Goal: Information Seeking & Learning: Check status

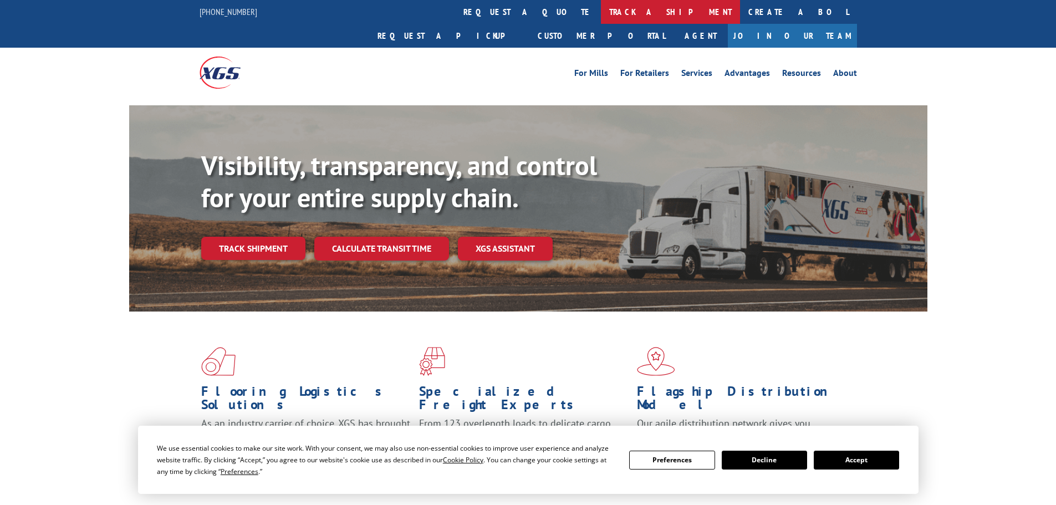
click at [601, 15] on link "track a shipment" at bounding box center [670, 12] width 139 height 24
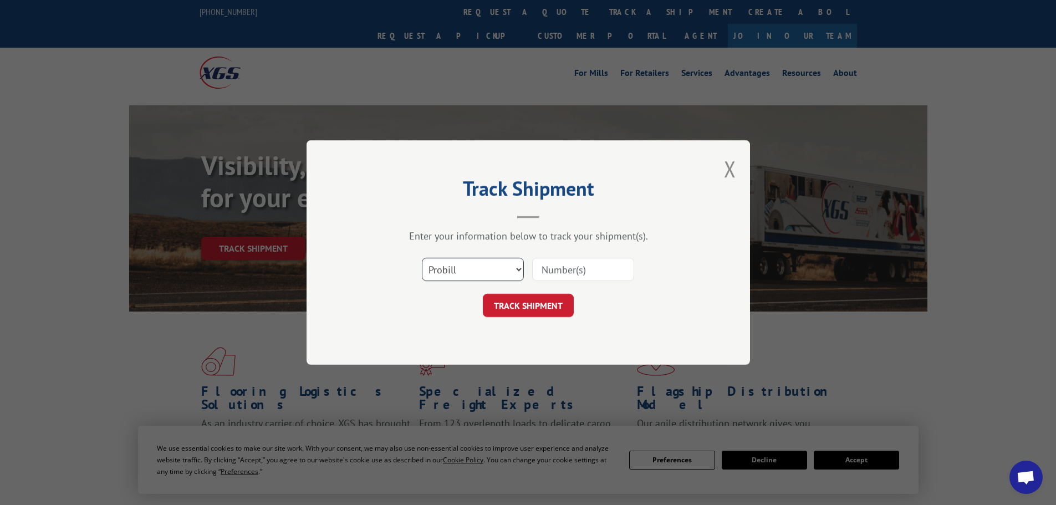
click at [492, 267] on select "Select category... Probill BOL PO" at bounding box center [473, 269] width 102 height 23
select select "bol"
click at [422, 258] on select "Select category... Probill BOL PO" at bounding box center [473, 269] width 102 height 23
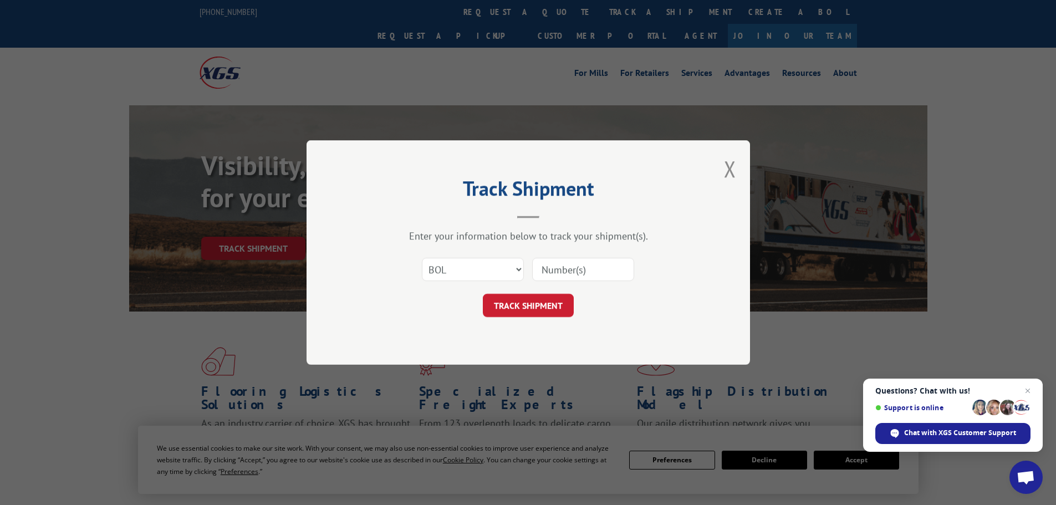
click at [538, 268] on input at bounding box center [583, 269] width 102 height 23
paste input "17522744"
type input "17522744"
click at [512, 306] on button "TRACK SHIPMENT" at bounding box center [528, 305] width 91 height 23
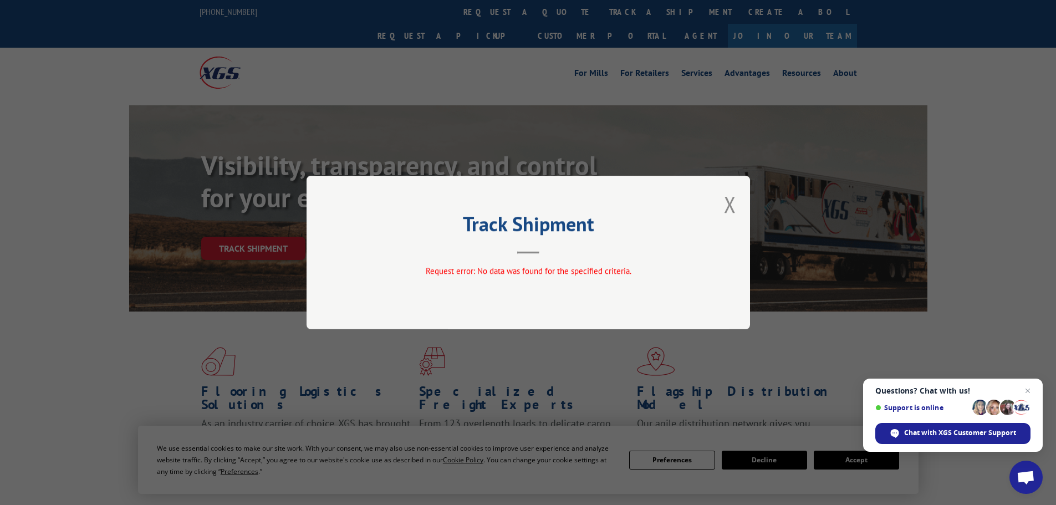
drag, startPoint x: 735, startPoint y: 201, endPoint x: 677, endPoint y: 167, distance: 66.8
click at [735, 200] on button "Close modal" at bounding box center [730, 204] width 12 height 29
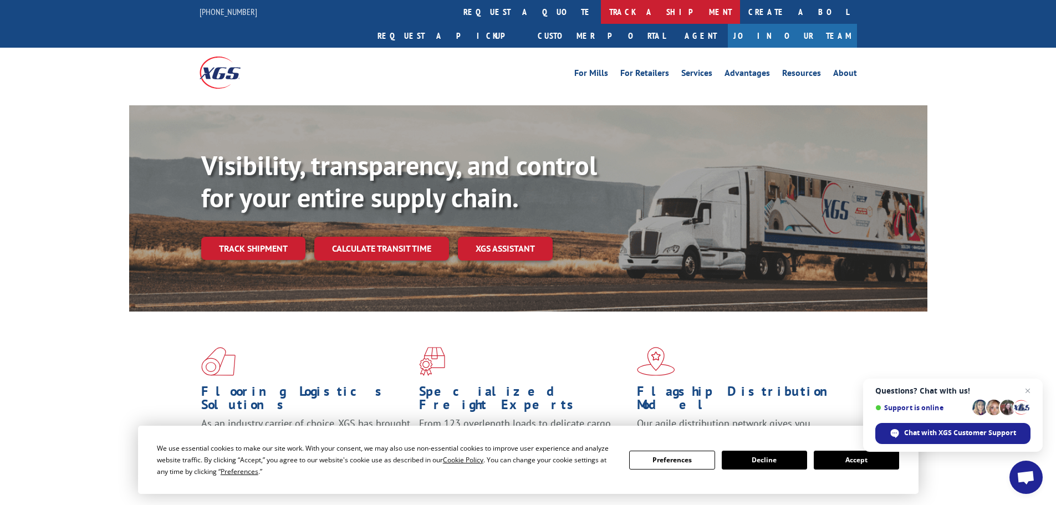
click at [601, 10] on link "track a shipment" at bounding box center [670, 12] width 139 height 24
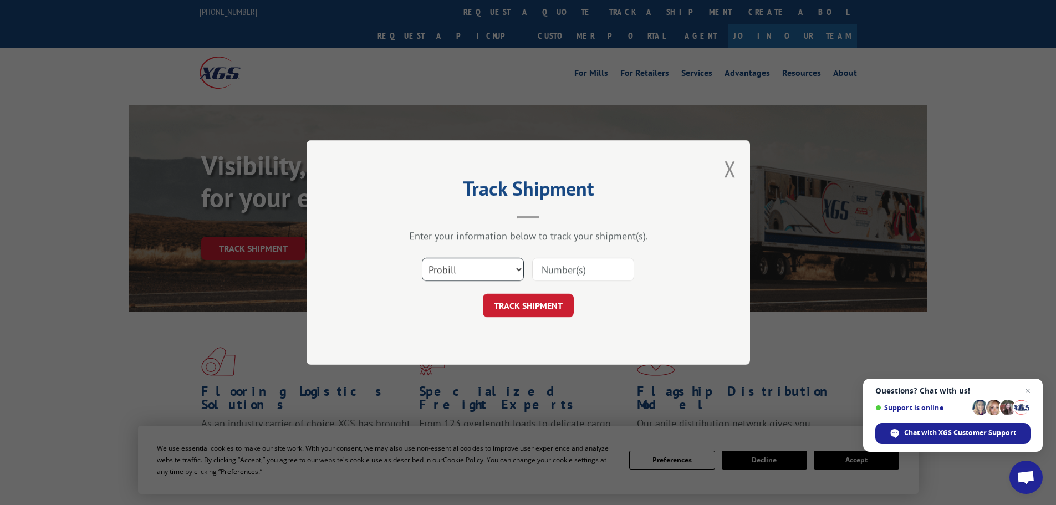
click at [446, 272] on select "Select category... Probill BOL PO" at bounding box center [473, 269] width 102 height 23
click at [568, 274] on input at bounding box center [583, 269] width 102 height 23
paste input "17522744"
type input "17522744"
click at [521, 301] on button "TRACK SHIPMENT" at bounding box center [528, 305] width 91 height 23
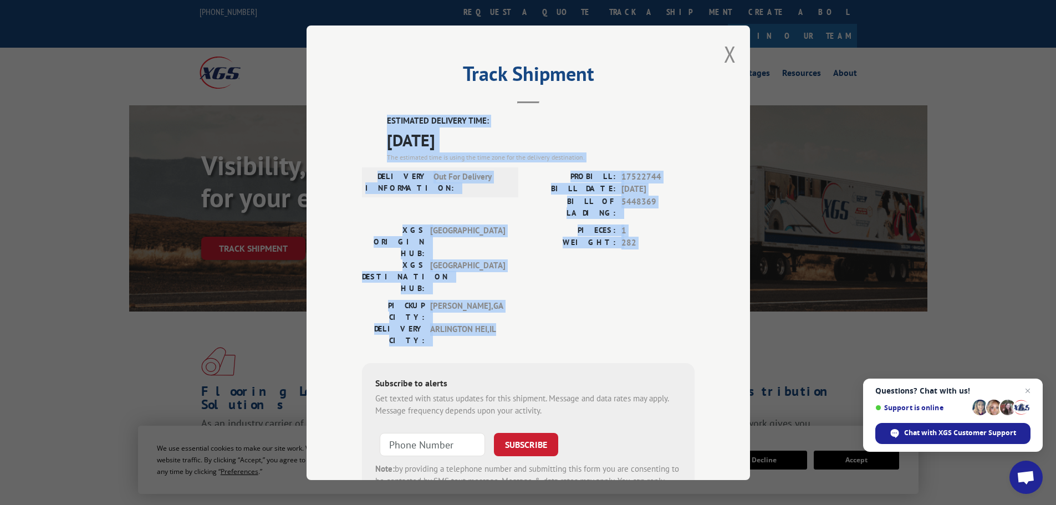
drag, startPoint x: 381, startPoint y: 123, endPoint x: 500, endPoint y: 277, distance: 194.5
click at [500, 277] on div "ESTIMATED DELIVERY TIME: [DATE] The estimated time is using the time zone for t…" at bounding box center [528, 314] width 333 height 399
copy div "ESTIMATED DELIVERY TIME: [DATE] The estimated time is using the time zone for t…"
click at [731, 57] on button "Close modal" at bounding box center [730, 53] width 12 height 29
